Goal: Communication & Community: Participate in discussion

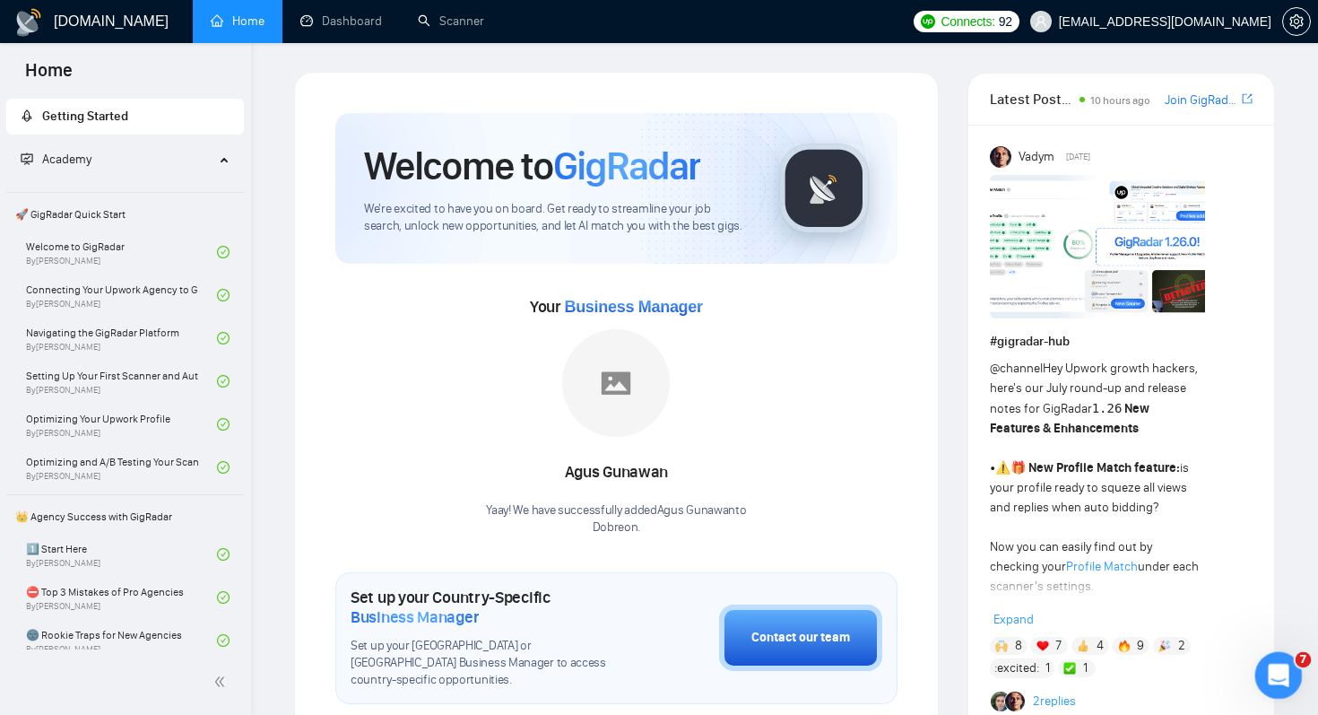
click at [1275, 688] on div "Open Intercom Messenger" at bounding box center [1276, 672] width 59 height 59
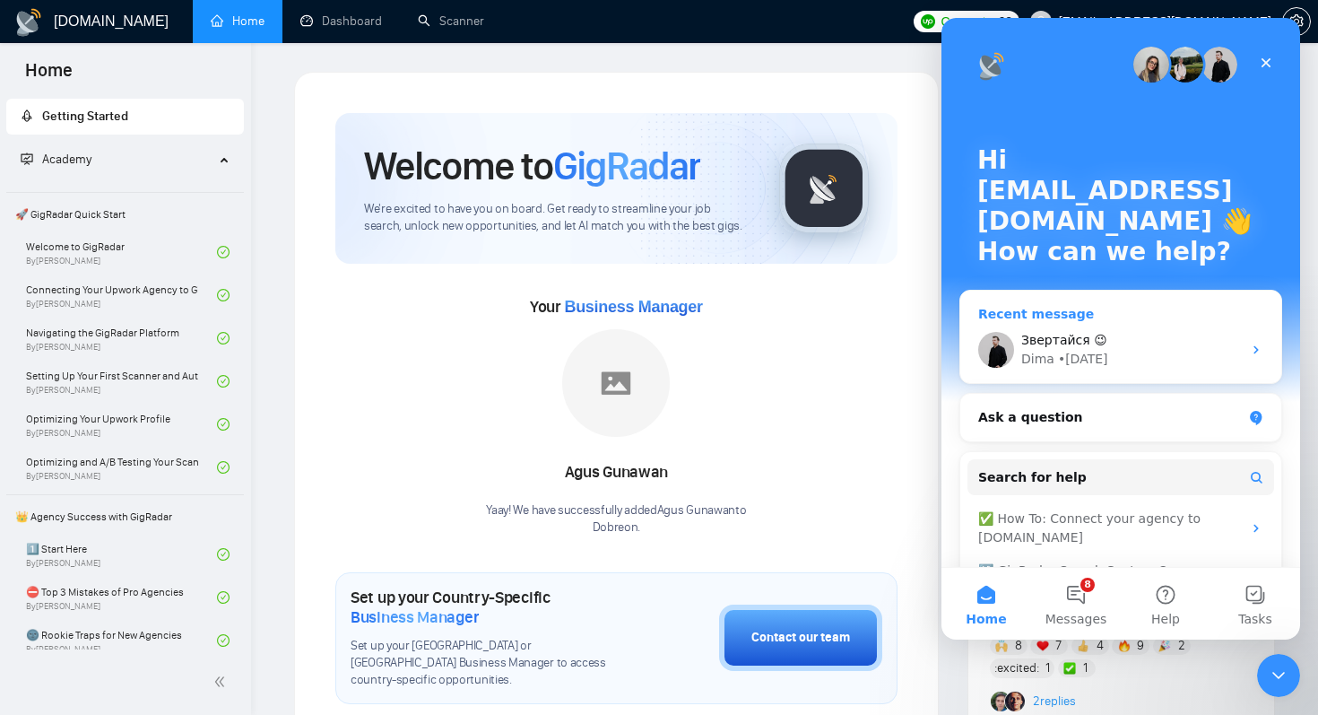
click at [1174, 355] on div "[PERSON_NAME] • [DATE]" at bounding box center [1132, 359] width 221 height 19
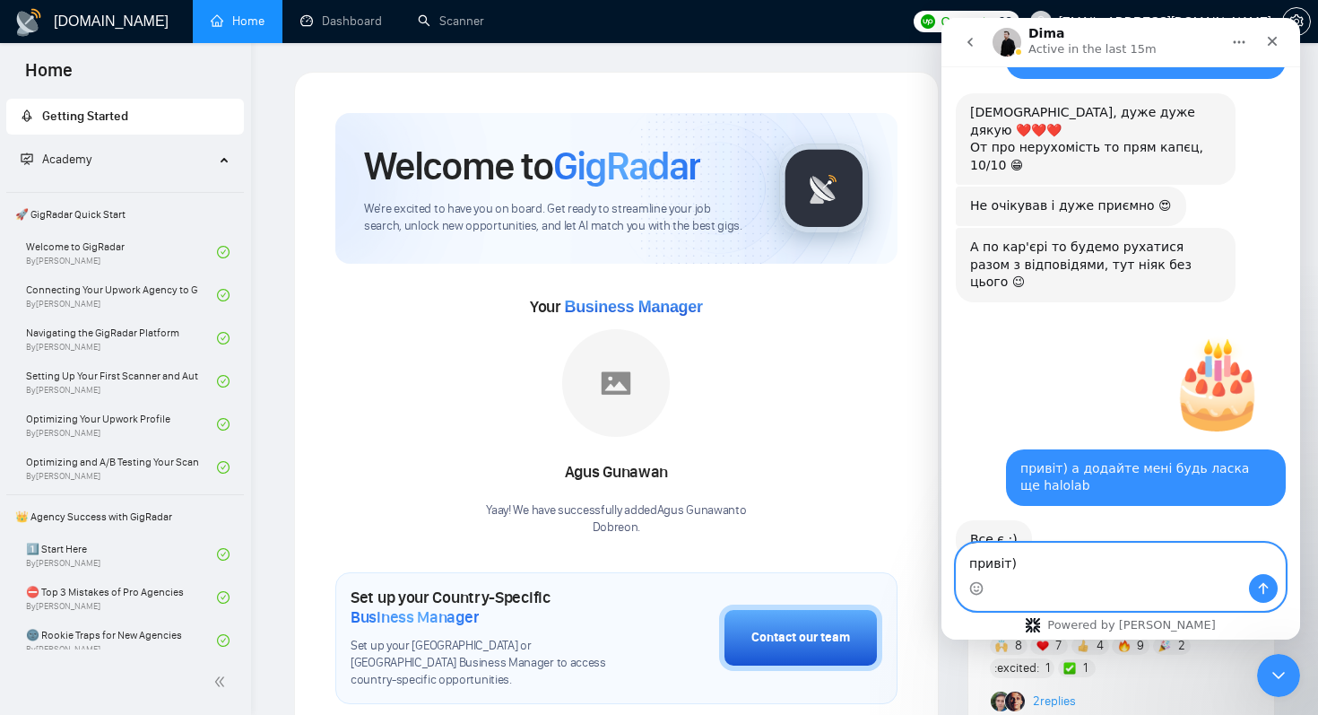
scroll to position [18447, 0]
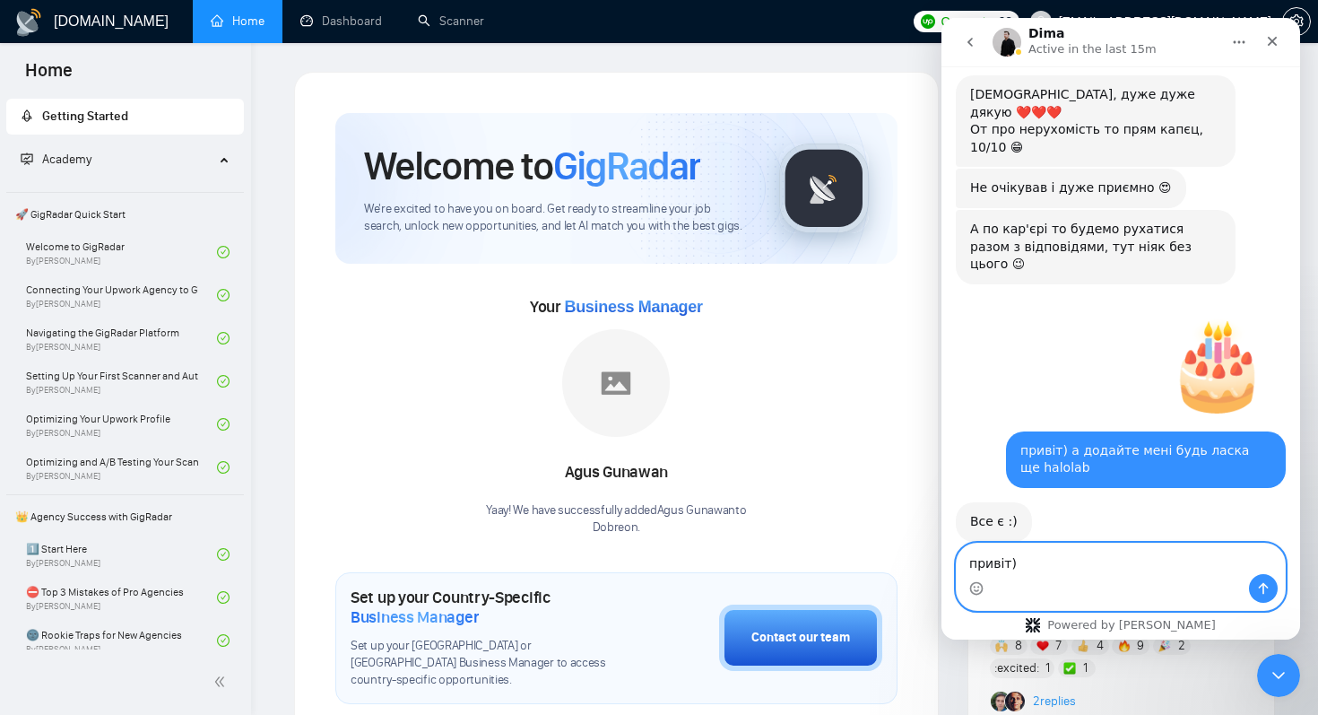
paste textarea "koitechs"
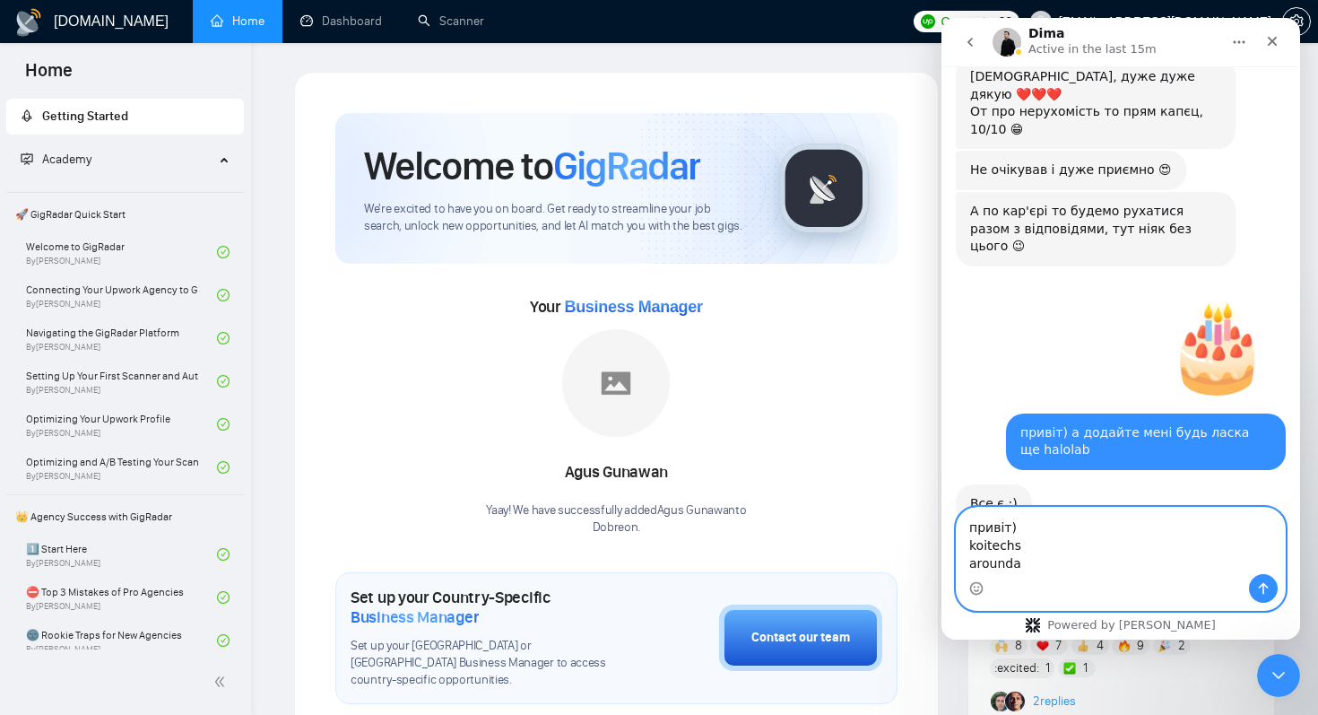
scroll to position [18483, 0]
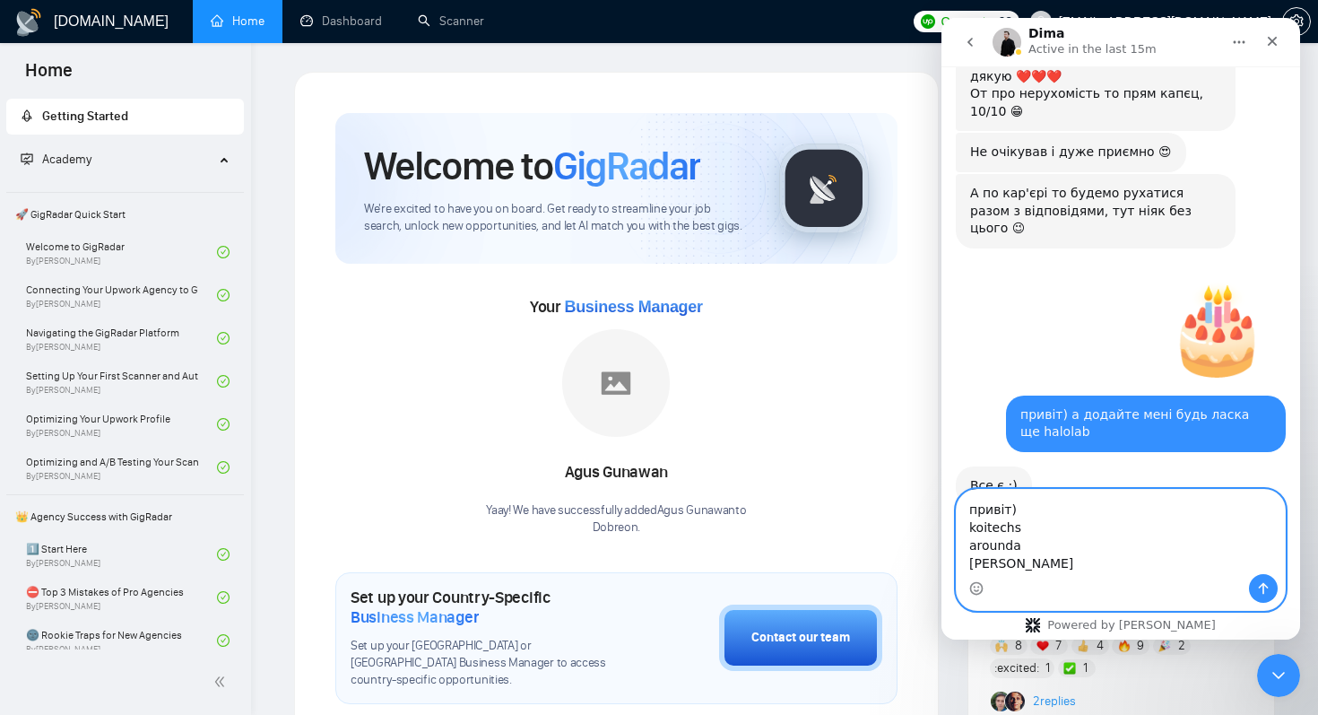
click at [1033, 502] on textarea "привіт) koitechs arounda [PERSON_NAME]" at bounding box center [1121, 532] width 328 height 84
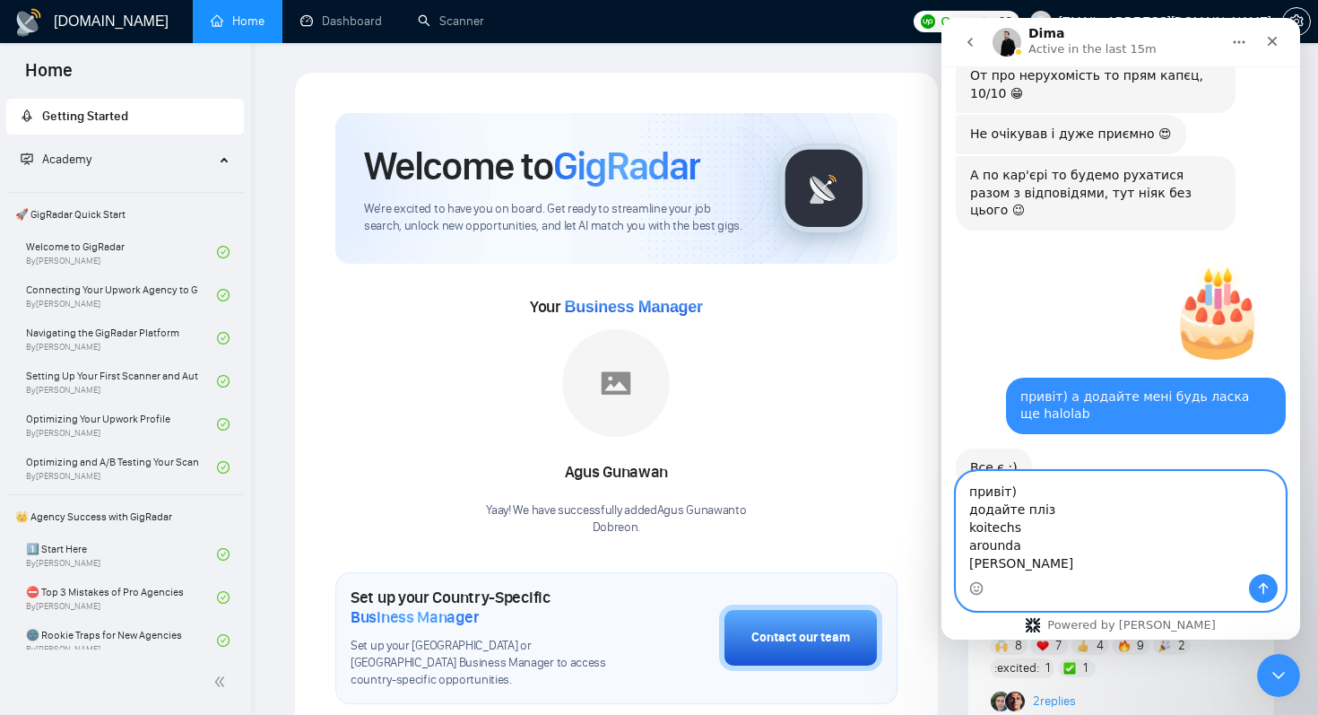
type textarea "привіт) додайте пліз: koitechs arounda [PERSON_NAME]"
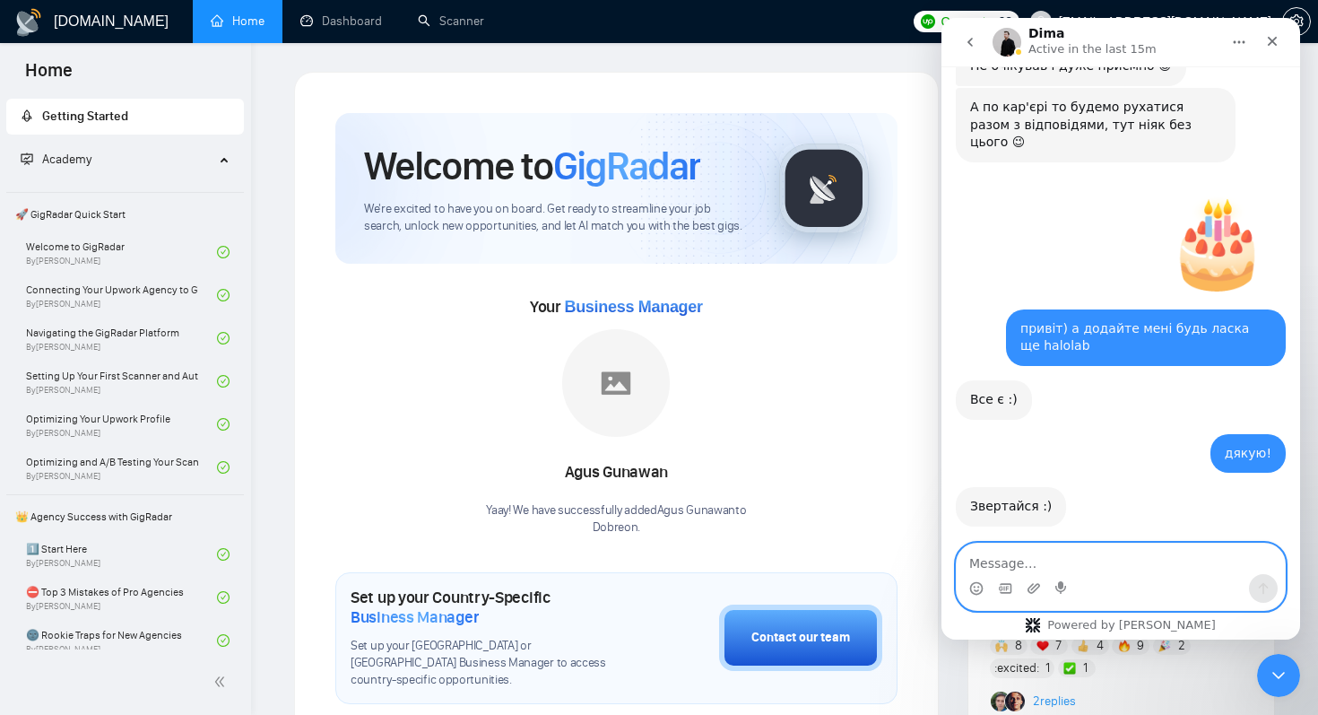
scroll to position [18577, 0]
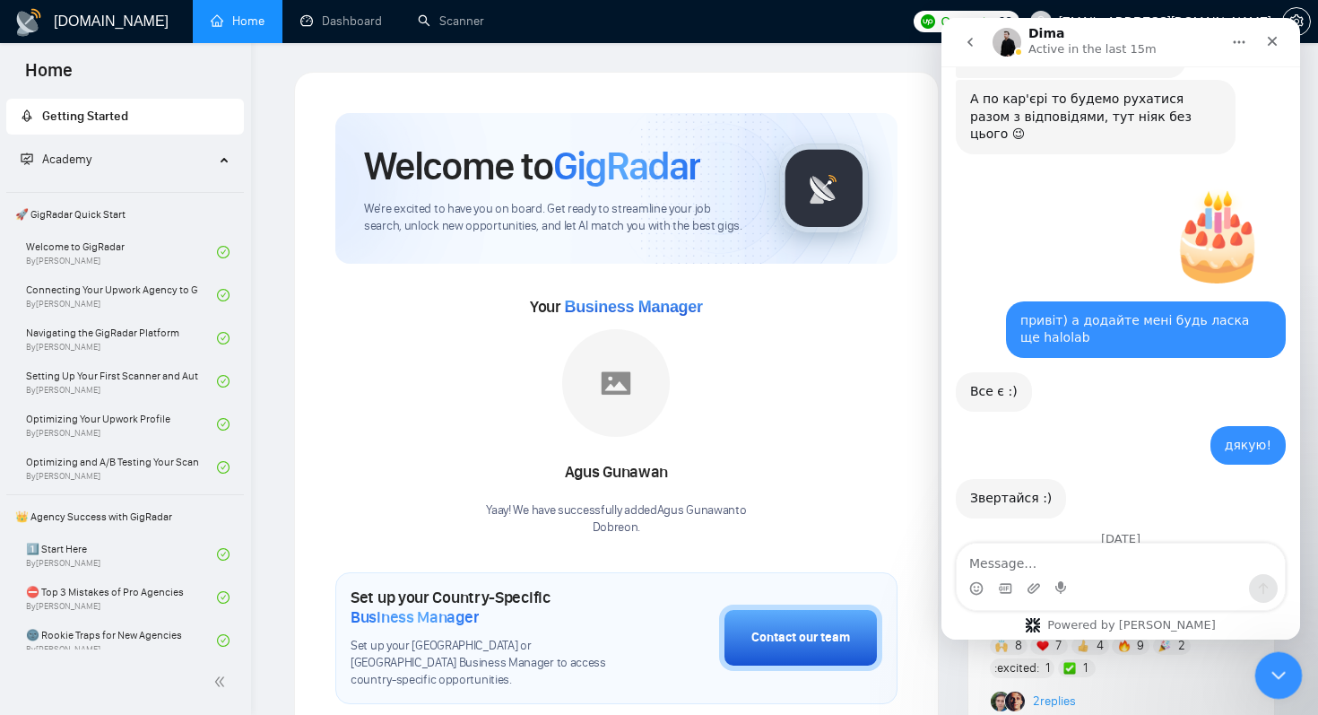
click at [1277, 656] on div "Close Intercom Messenger" at bounding box center [1276, 672] width 43 height 43
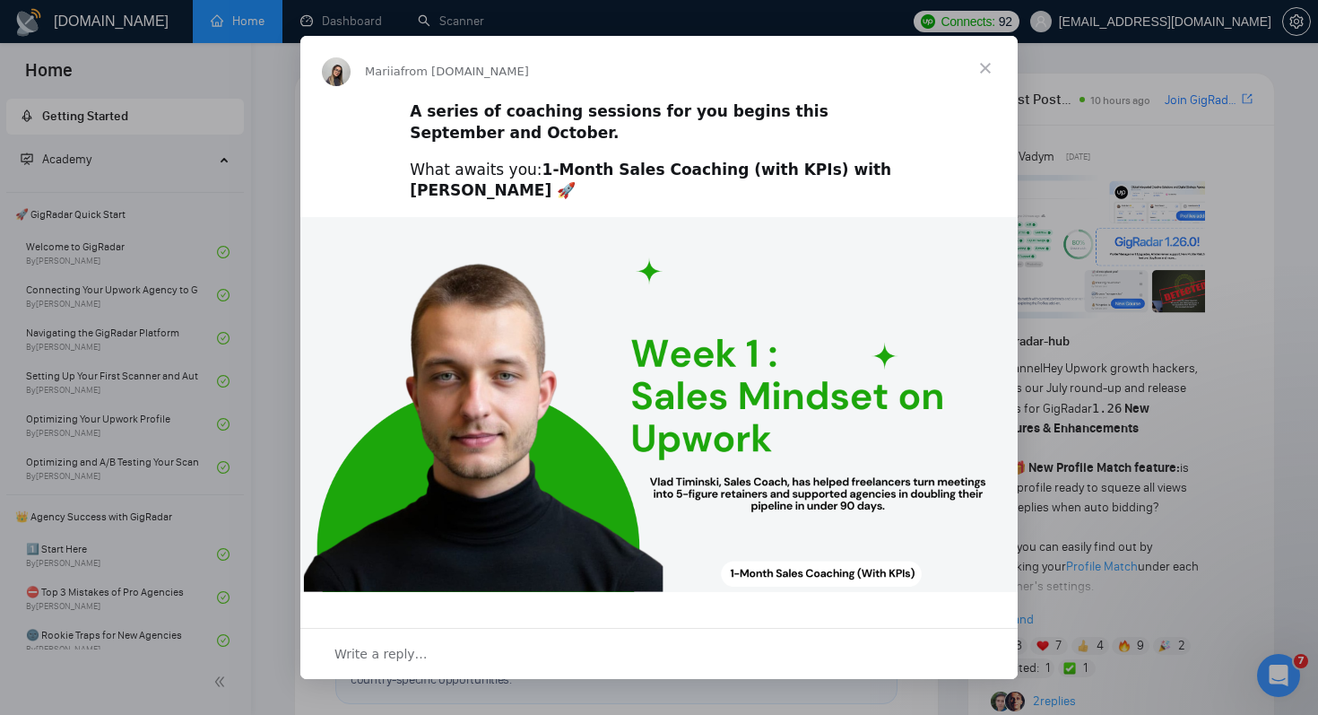
click at [982, 68] on span "Close" at bounding box center [985, 68] width 65 height 65
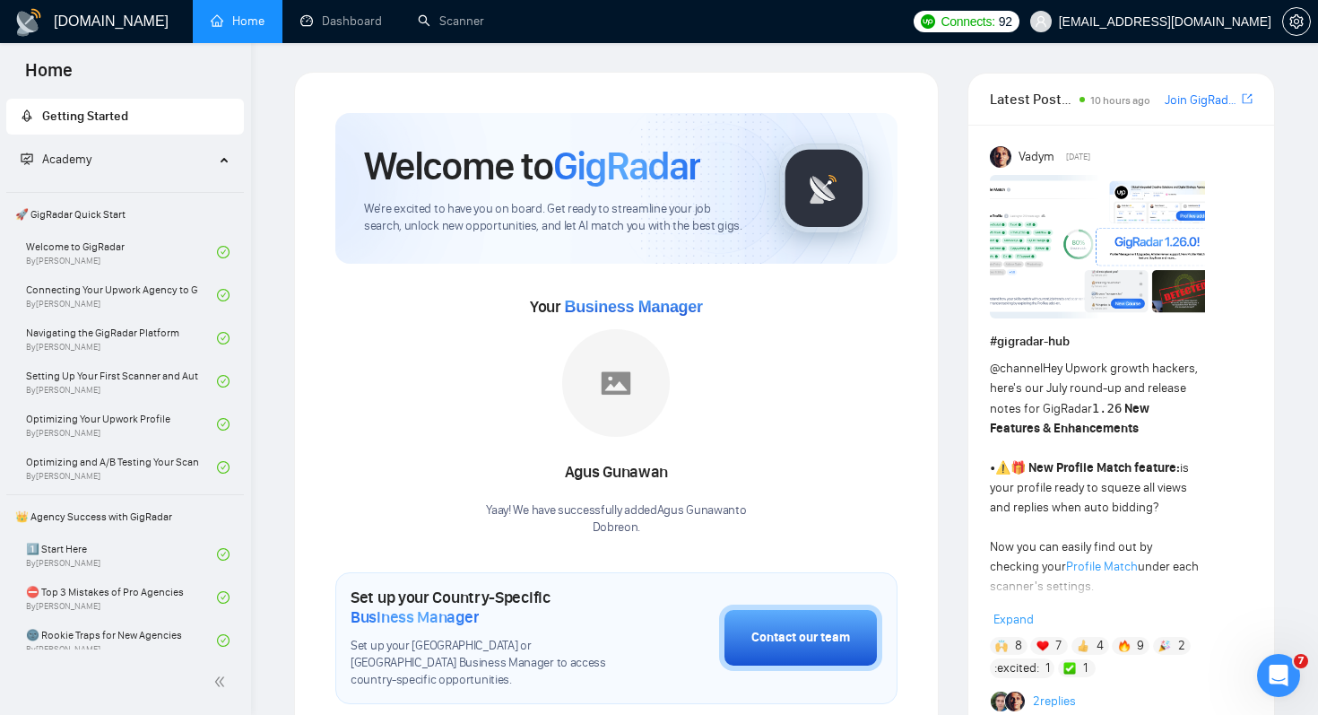
scroll to position [18646, 0]
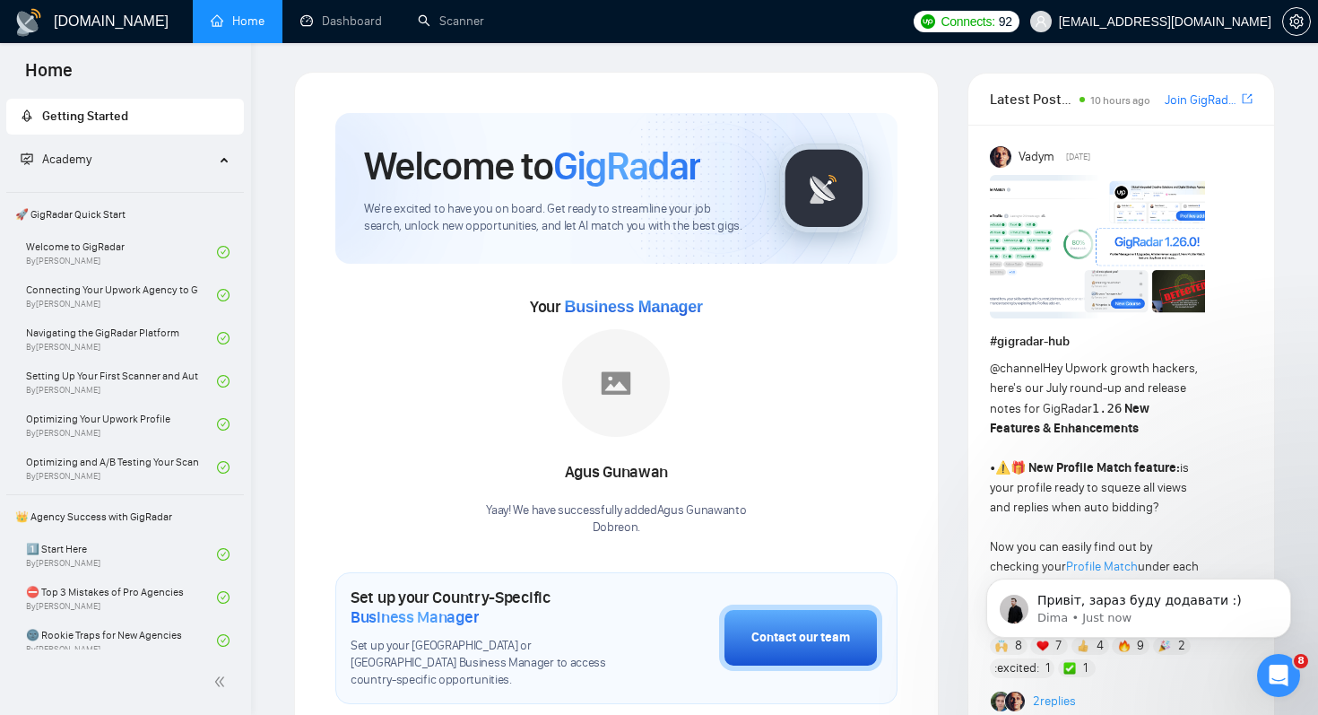
scroll to position [18685, 0]
click at [1204, 612] on p "Dima • Just now" at bounding box center [1153, 618] width 231 height 16
